Goal: Information Seeking & Learning: Learn about a topic

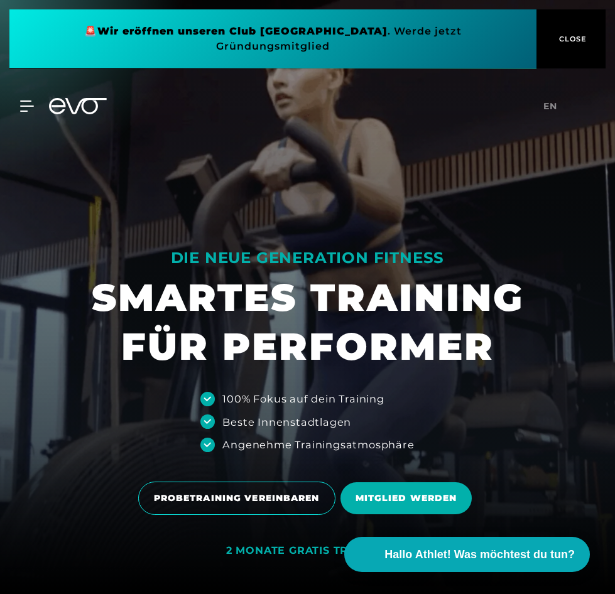
click at [576, 41] on span "CLOSE" at bounding box center [571, 38] width 31 height 11
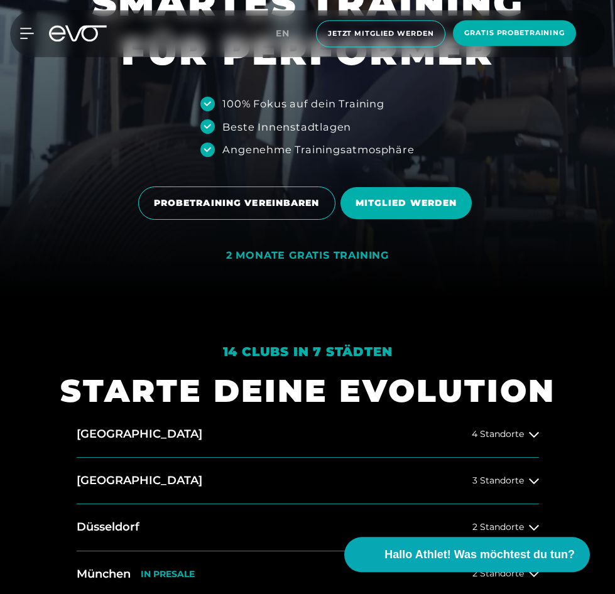
scroll to position [576, 0]
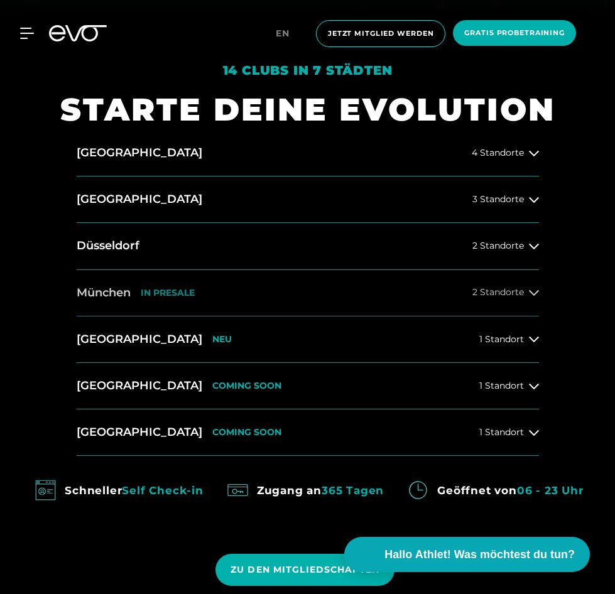
click at [531, 293] on icon at bounding box center [534, 293] width 10 height 6
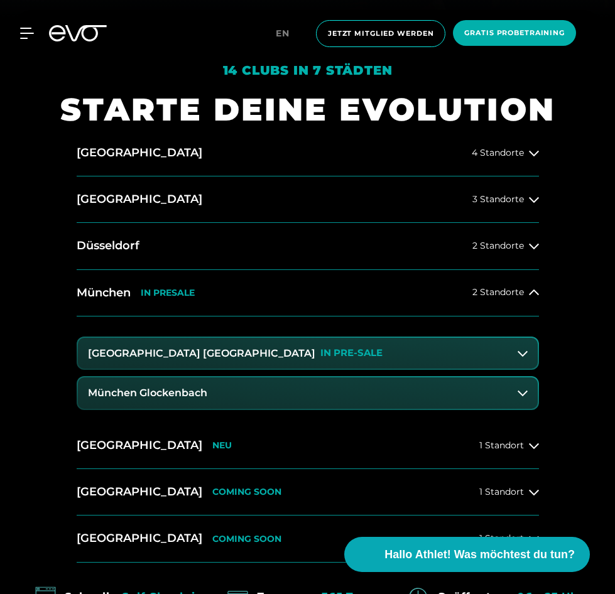
click at [320, 355] on p "IN PRE-SALE" at bounding box center [351, 353] width 62 height 11
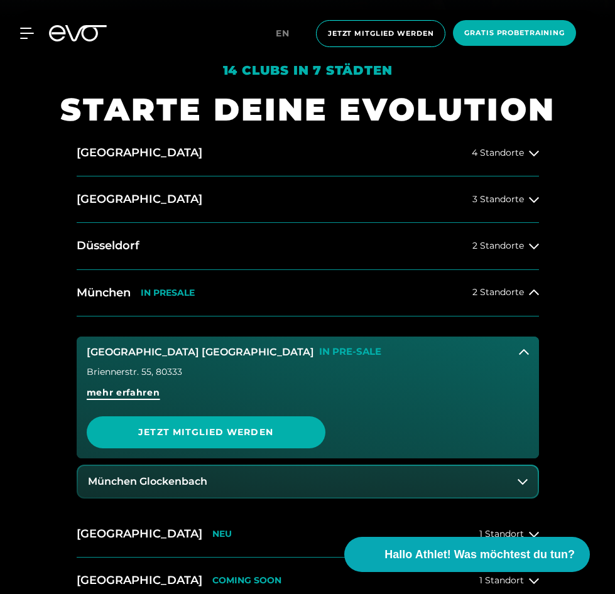
click at [121, 392] on span "mehr erfahren" at bounding box center [123, 392] width 73 height 13
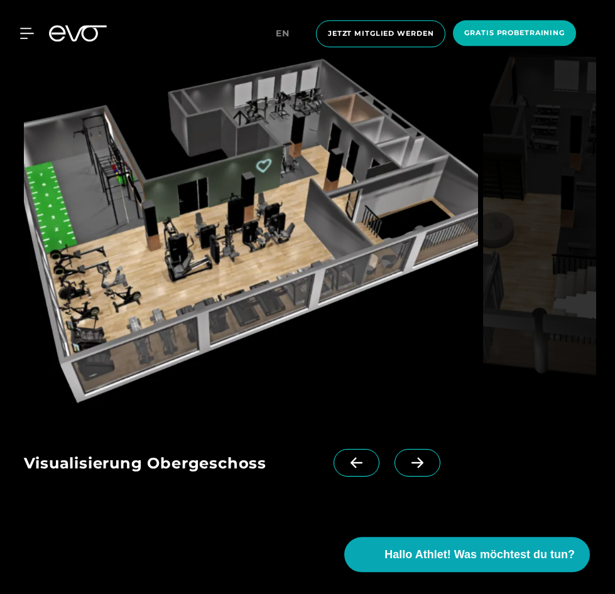
scroll to position [1857, 0]
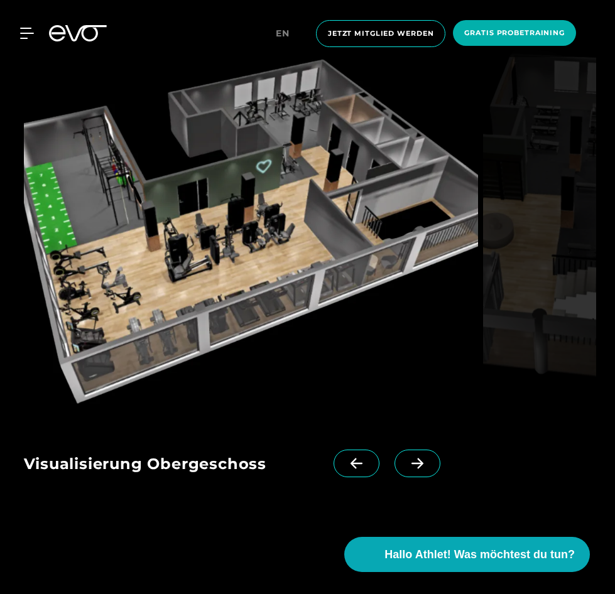
click at [417, 458] on icon at bounding box center [417, 463] width 22 height 11
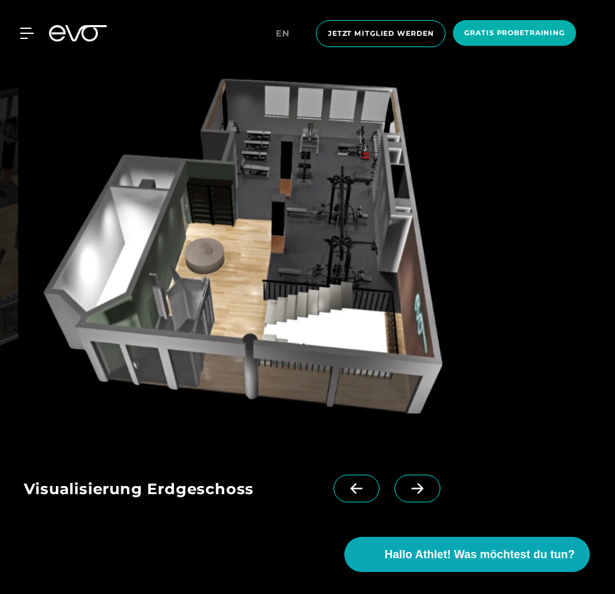
scroll to position [1793, 0]
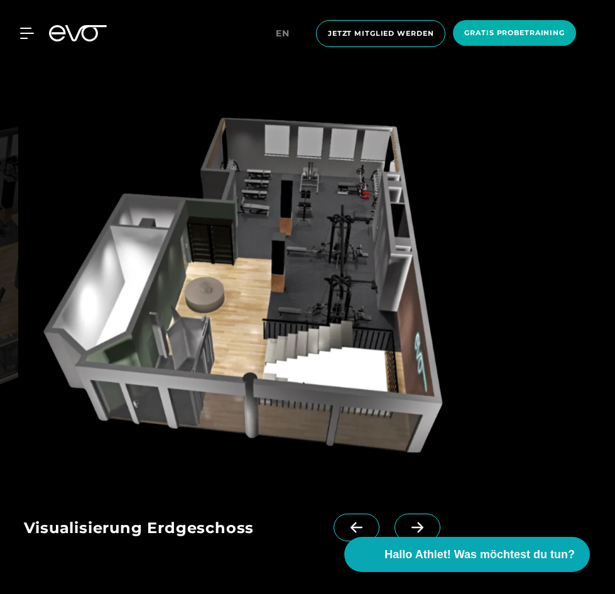
click at [415, 522] on icon at bounding box center [417, 527] width 22 height 11
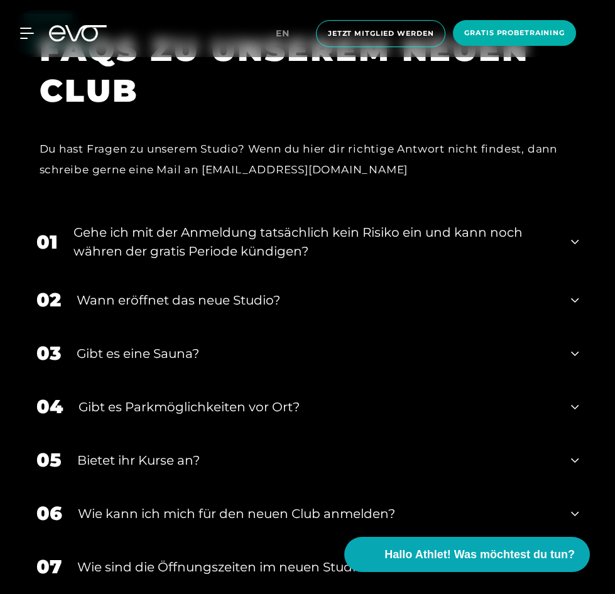
scroll to position [2690, 0]
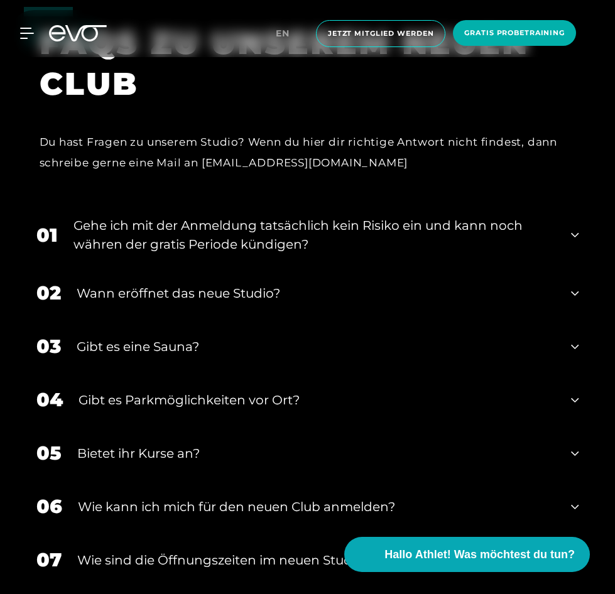
click at [224, 320] on div "03 Gibt es eine Sauna?" at bounding box center [308, 346] width 568 height 53
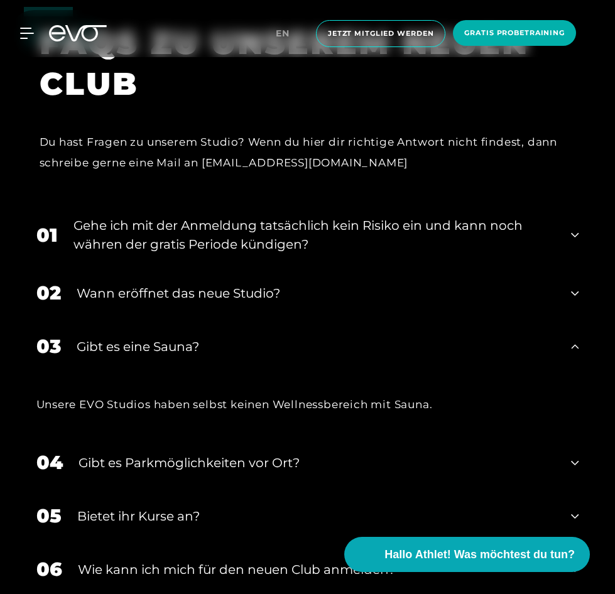
click at [573, 343] on icon at bounding box center [575, 345] width 8 height 4
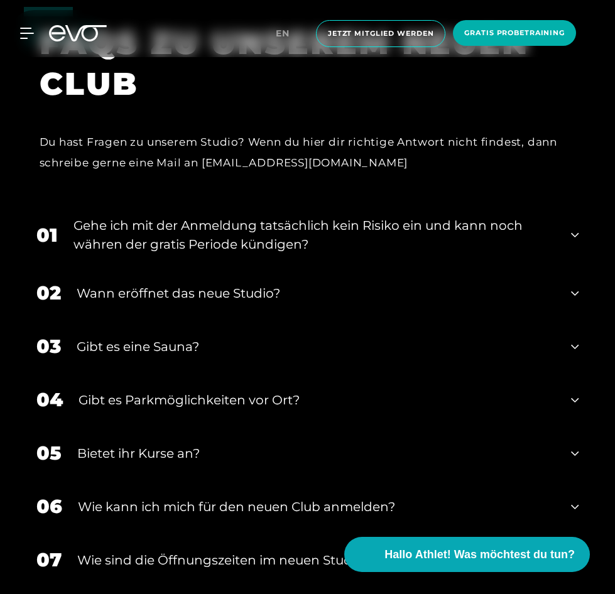
click at [573, 446] on icon at bounding box center [575, 453] width 8 height 15
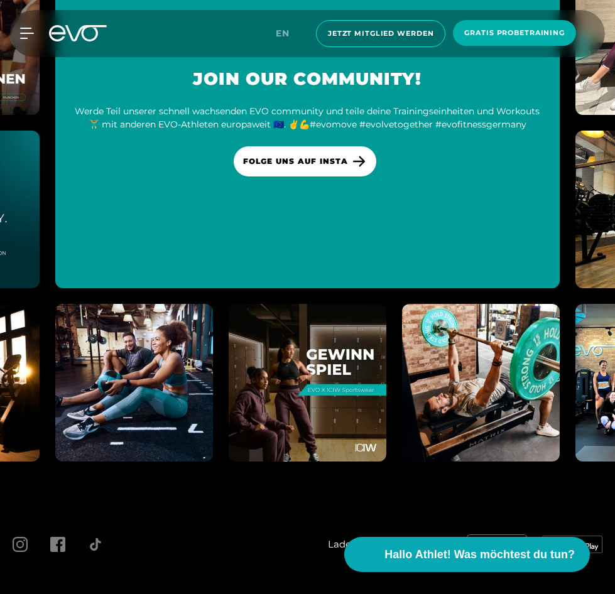
scroll to position [3680, 0]
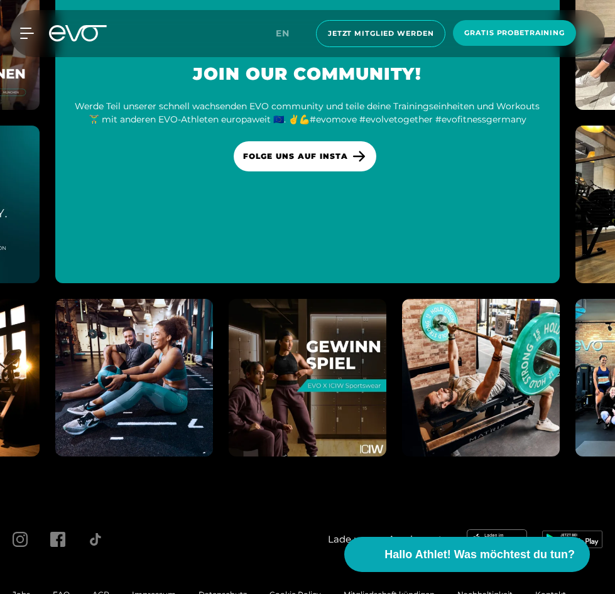
click at [333, 315] on img at bounding box center [306, 377] width 173 height 173
